Goal: Task Accomplishment & Management: Manage account settings

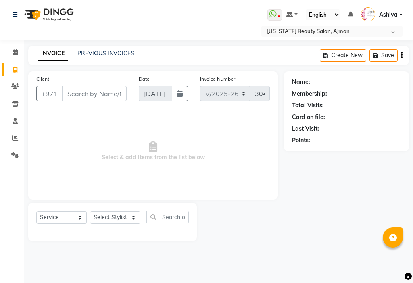
select select "637"
select select "service"
click at [14, 143] on link "Reports" at bounding box center [11, 138] width 19 height 13
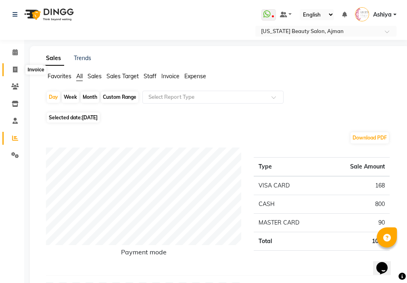
click at [15, 73] on span at bounding box center [15, 69] width 14 height 9
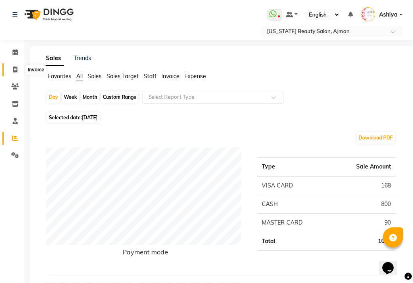
select select "service"
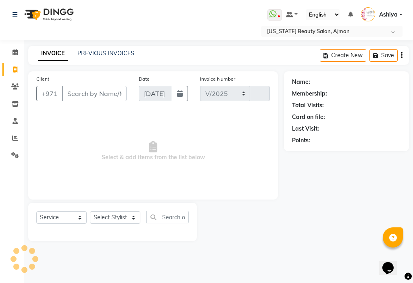
select select "637"
type input "3049"
click at [154, 57] on div "INVOICE PREVIOUS INVOICES Create New Save" at bounding box center [218, 55] width 381 height 19
click at [15, 50] on icon at bounding box center [15, 52] width 5 height 6
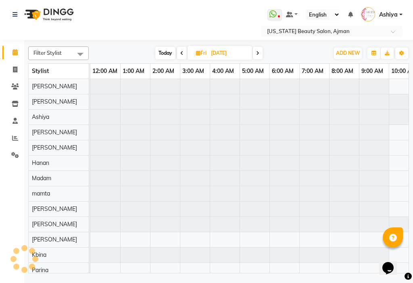
scroll to position [0, 180]
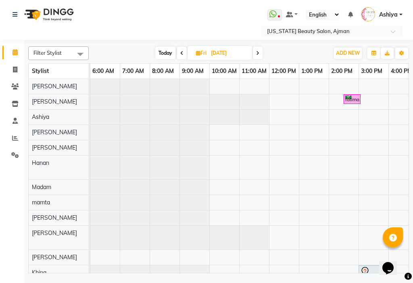
click at [180, 51] on icon at bounding box center [181, 53] width 3 height 5
type input "04-09-2025"
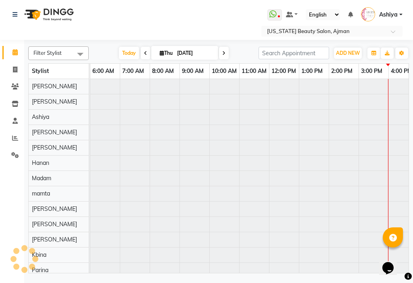
scroll to position [0, 399]
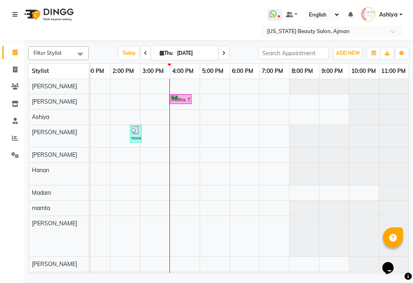
click at [178, 98] on div "metha, TK01, 04:00 PM-04:45 PM, Makup" at bounding box center [181, 100] width 20 height 8
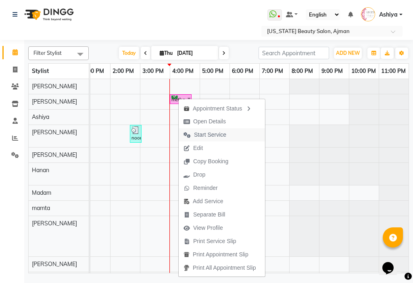
click at [199, 137] on span "Start Service" at bounding box center [210, 135] width 32 height 8
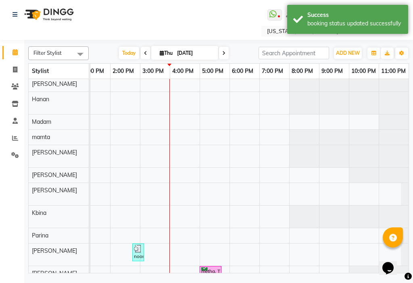
scroll to position [85, 0]
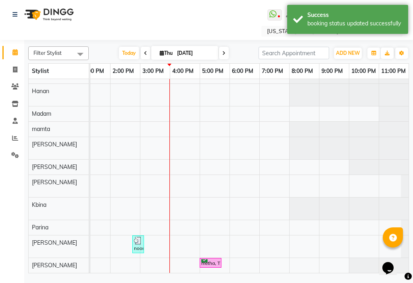
click at [212, 260] on div "metha, TK01, 05:00 PM-05:45 PM, Hair style" at bounding box center [211, 264] width 20 height 8
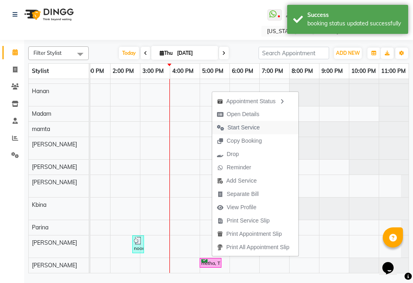
click at [237, 130] on span "Start Service" at bounding box center [244, 128] width 32 height 8
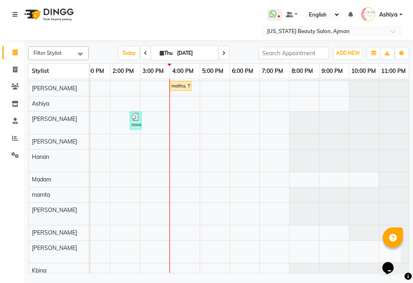
scroll to position [0, 0]
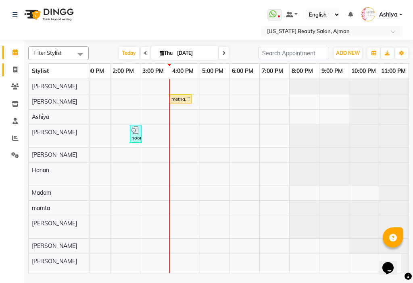
click at [10, 65] on span at bounding box center [15, 69] width 14 height 9
select select "service"
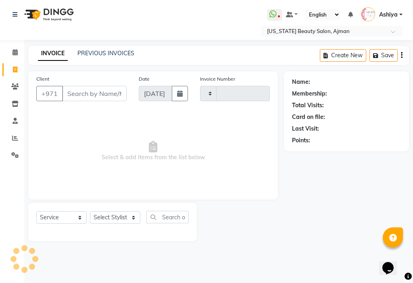
type input "3049"
select select "637"
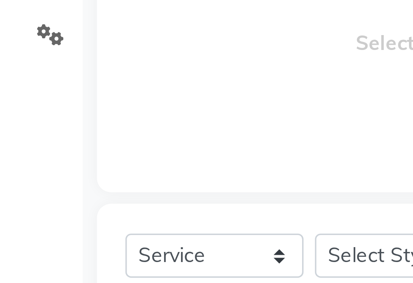
type input "z"
click at [118, 177] on span "Select & add items from the list below" at bounding box center [153, 151] width 234 height 81
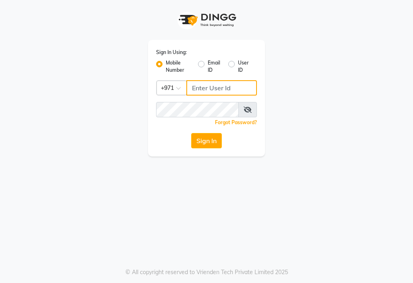
click at [227, 85] on input "Username" at bounding box center [222, 87] width 71 height 15
type input "553035780"
click at [162, 85] on input "text" at bounding box center [163, 87] width 5 height 8
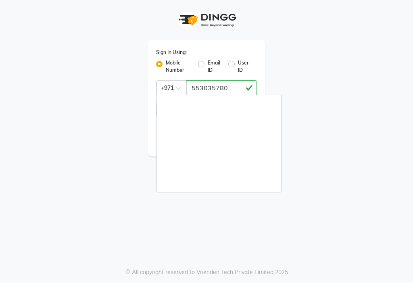
scroll to position [202, 0]
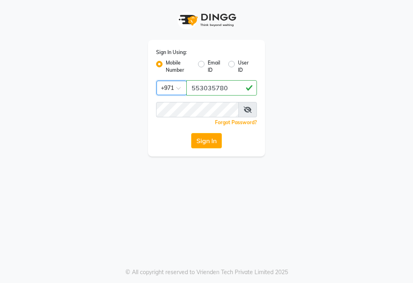
click at [86, 186] on div "Sign In Using: Mobile Number Email ID User ID Country Code × +971 553035780 Rem…" at bounding box center [206, 141] width 413 height 283
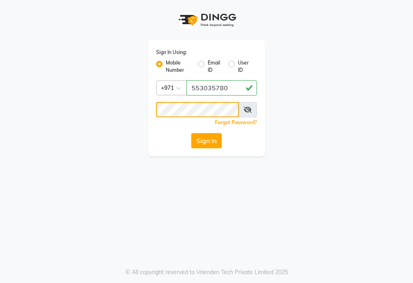
click at [191, 133] on button "Sign In" at bounding box center [206, 140] width 31 height 15
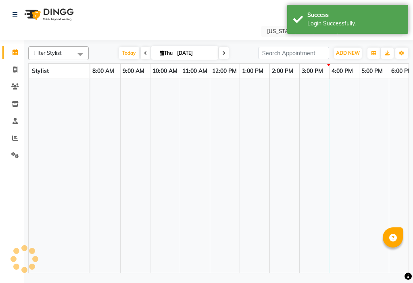
select select "en"
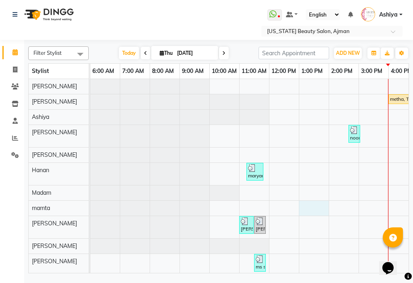
scroll to position [56, 0]
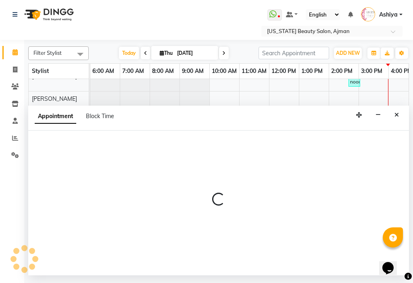
select select "48084"
select select "tentative"
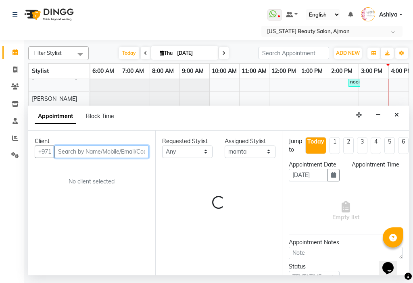
select select "780"
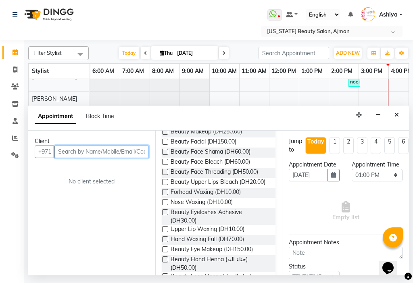
scroll to position [82, 0]
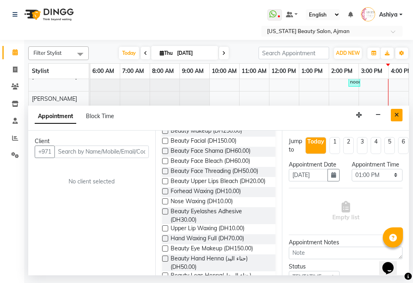
click at [397, 115] on icon "Close" at bounding box center [397, 115] width 4 height 6
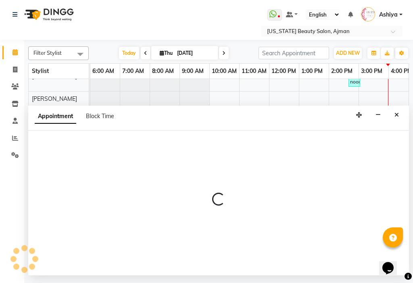
select select "53044"
select select "840"
select select "tentative"
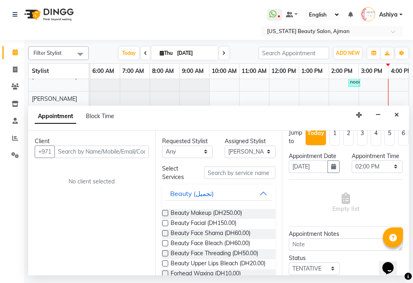
scroll to position [11, 0]
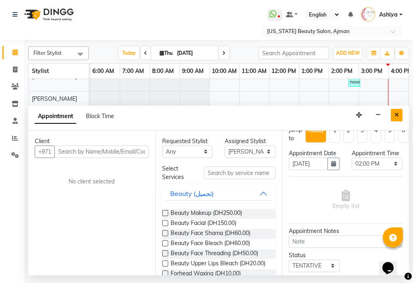
click at [397, 119] on button "Close" at bounding box center [397, 115] width 12 height 13
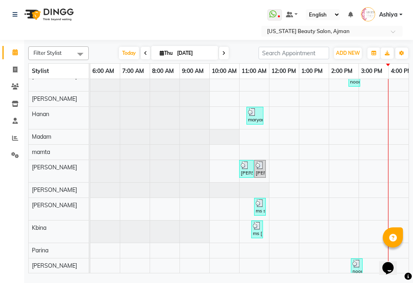
click at [223, 57] on span at bounding box center [224, 53] width 10 height 13
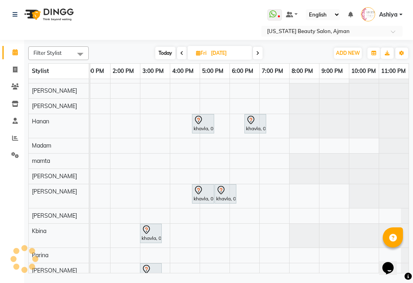
scroll to position [56, 405]
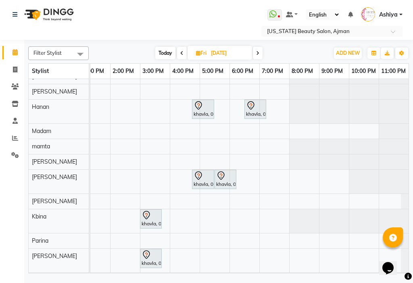
click at [182, 51] on icon at bounding box center [181, 53] width 3 height 5
type input "04-09-2025"
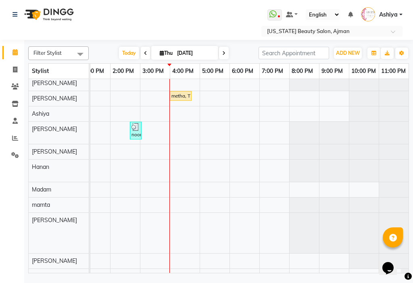
scroll to position [0, 0]
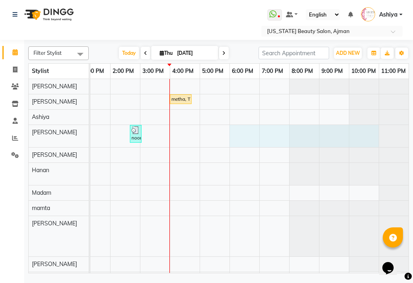
select select "48085"
select select "tentative"
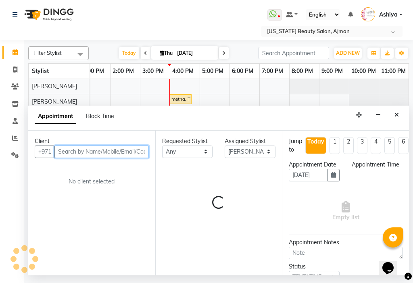
select select "1080"
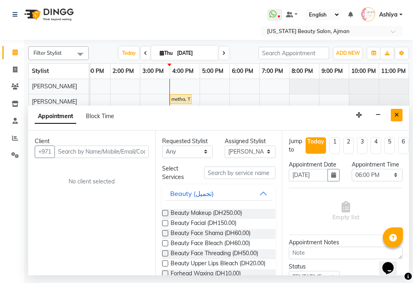
click at [398, 116] on icon "Close" at bounding box center [397, 115] width 4 height 6
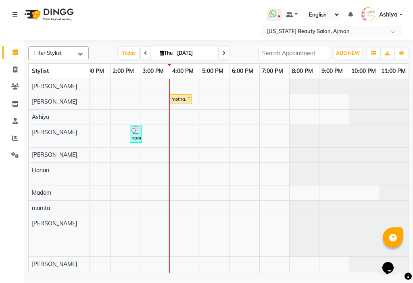
scroll to position [0, 405]
select select "48084"
select select "900"
select select "tentative"
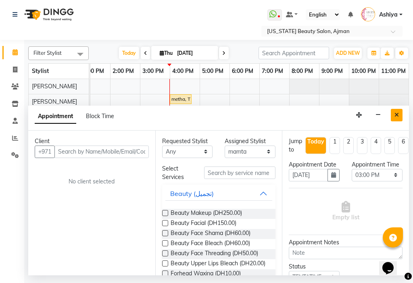
click at [397, 115] on icon "Close" at bounding box center [397, 115] width 4 height 6
